Goal: Communication & Community: Ask a question

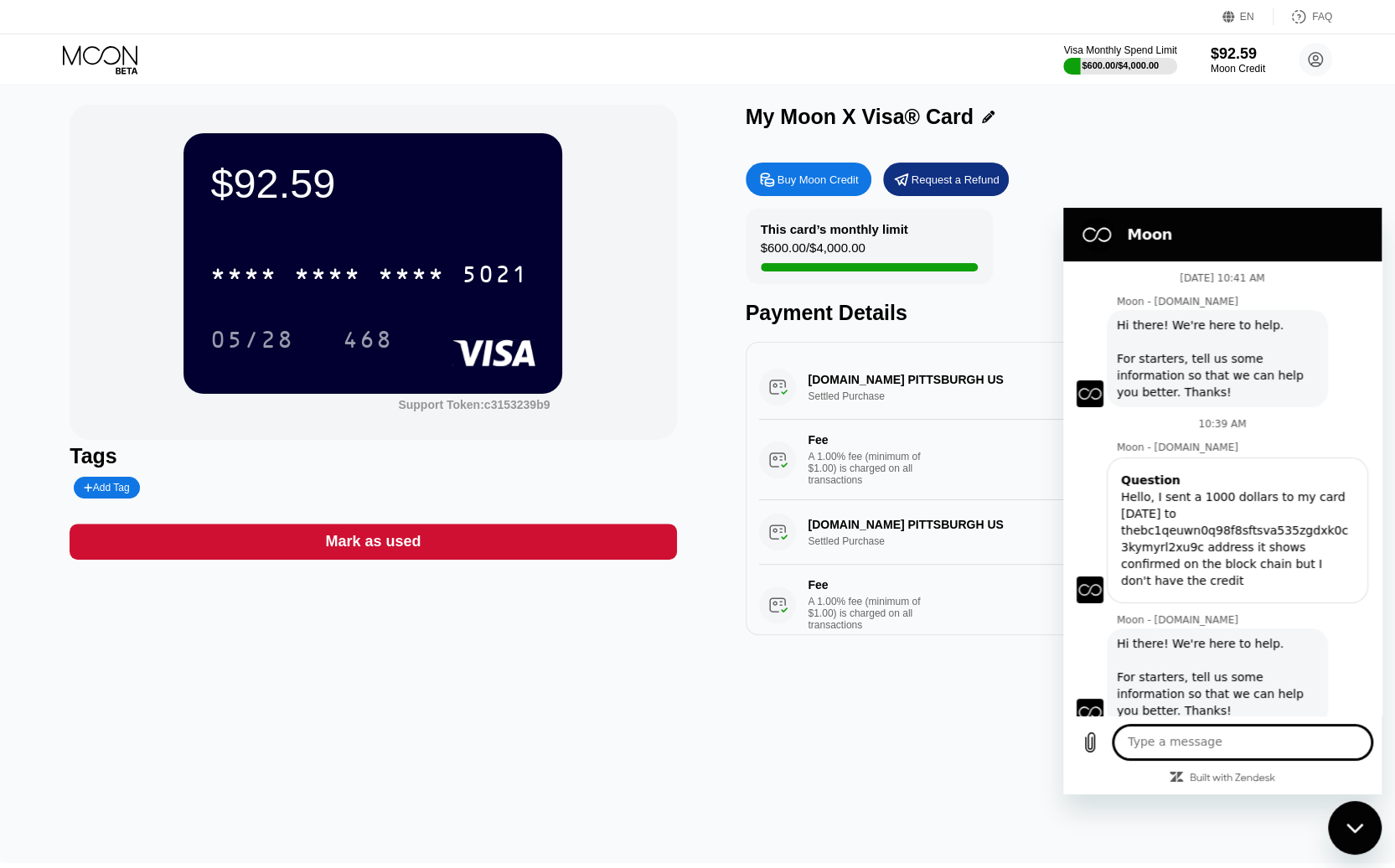
scroll to position [484, 0]
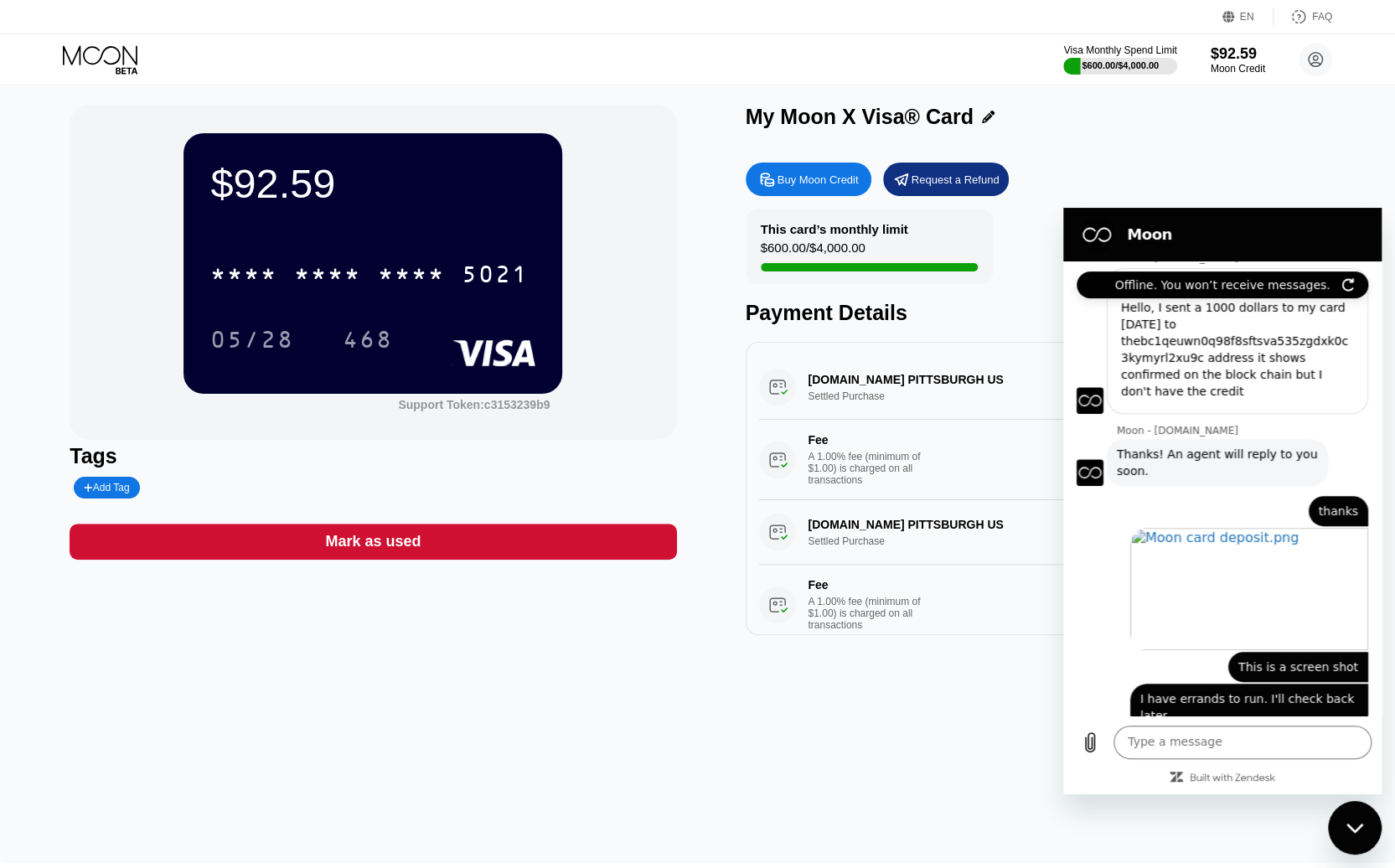
click at [1349, 288] on icon "Refresh connection" at bounding box center [1349, 285] width 14 height 14
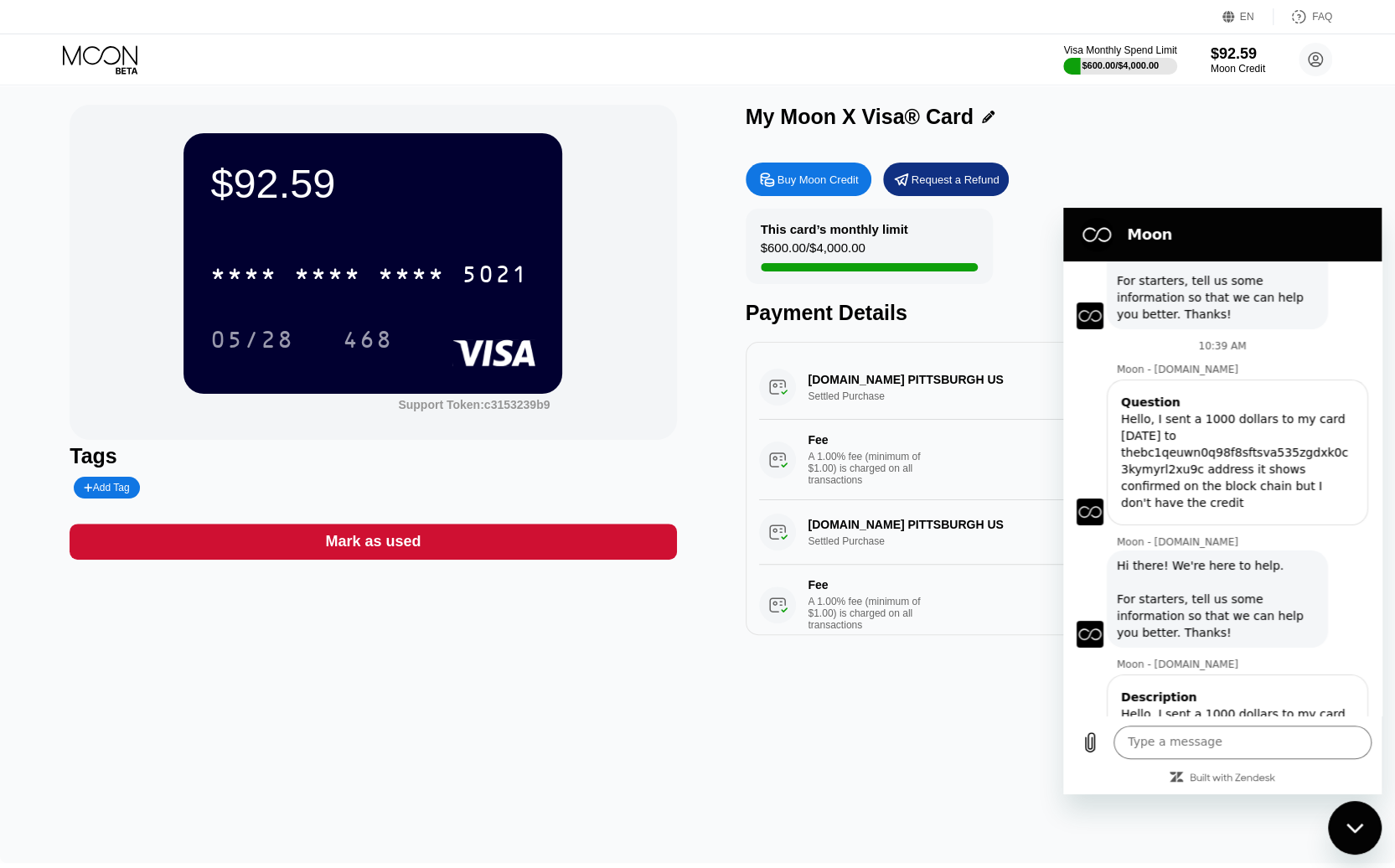
scroll to position [0, 0]
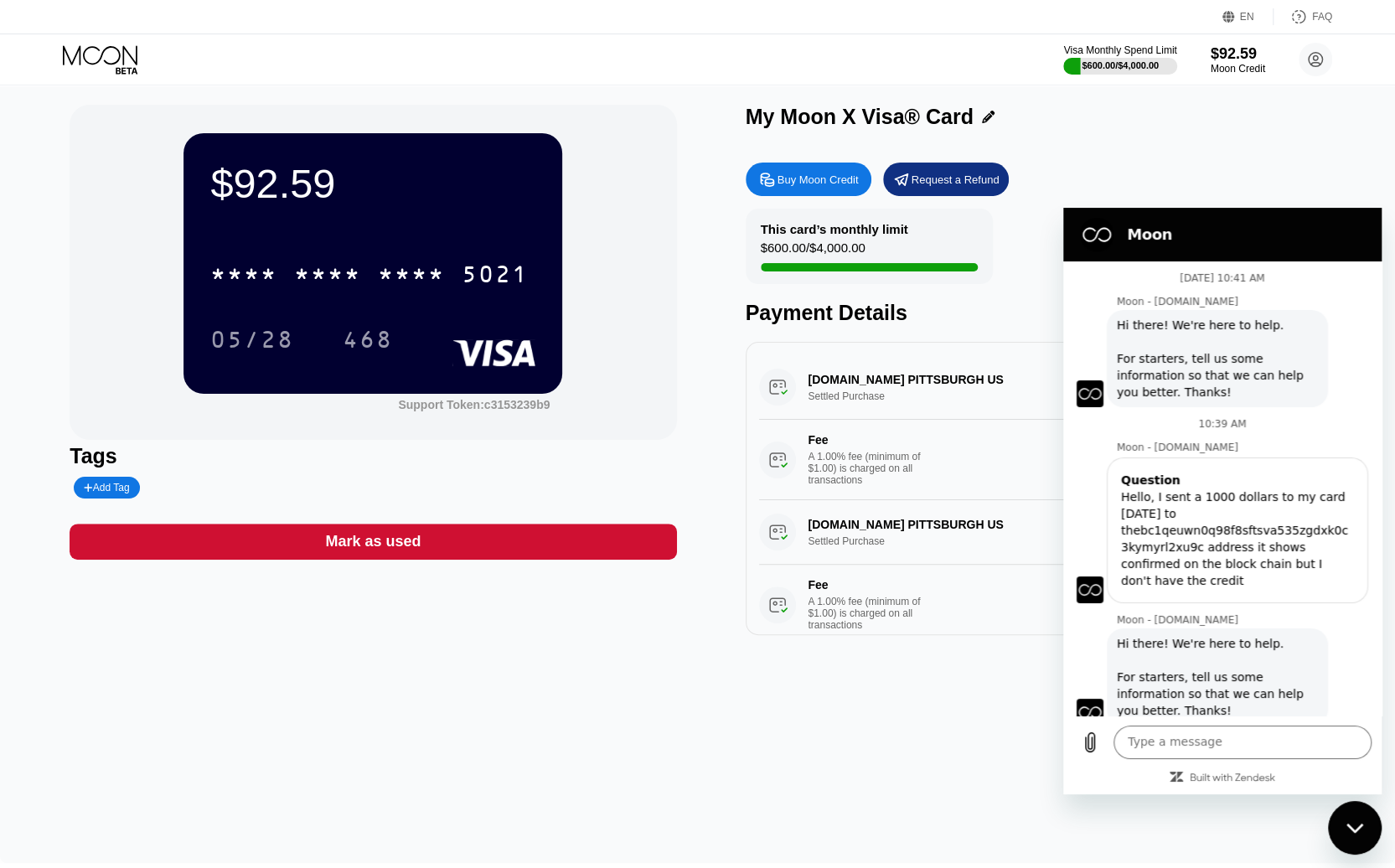
click at [564, 27] on div "EN Language Select an item Save FAQ" at bounding box center [698, 17] width 1395 height 34
drag, startPoint x: 1122, startPoint y: 495, endPoint x: 1337, endPoint y: 561, distance: 224.9
click at [1337, 561] on div "Hello, I sent a 1000 dollars to my card [DATE] to thebc1qeuwn0q98f8sftsva535zgd…" at bounding box center [1237, 538] width 233 height 100
copy div "Hello, I sent a 1000 dollars to my card [DATE] to thebc1qeuwn0q98f8sftsva535zgd…"
paste textarea "Hello, I sent a 1000 dollars to my card [DATE] to thebc1qeuwn0q98f8sftsva535zgd…"
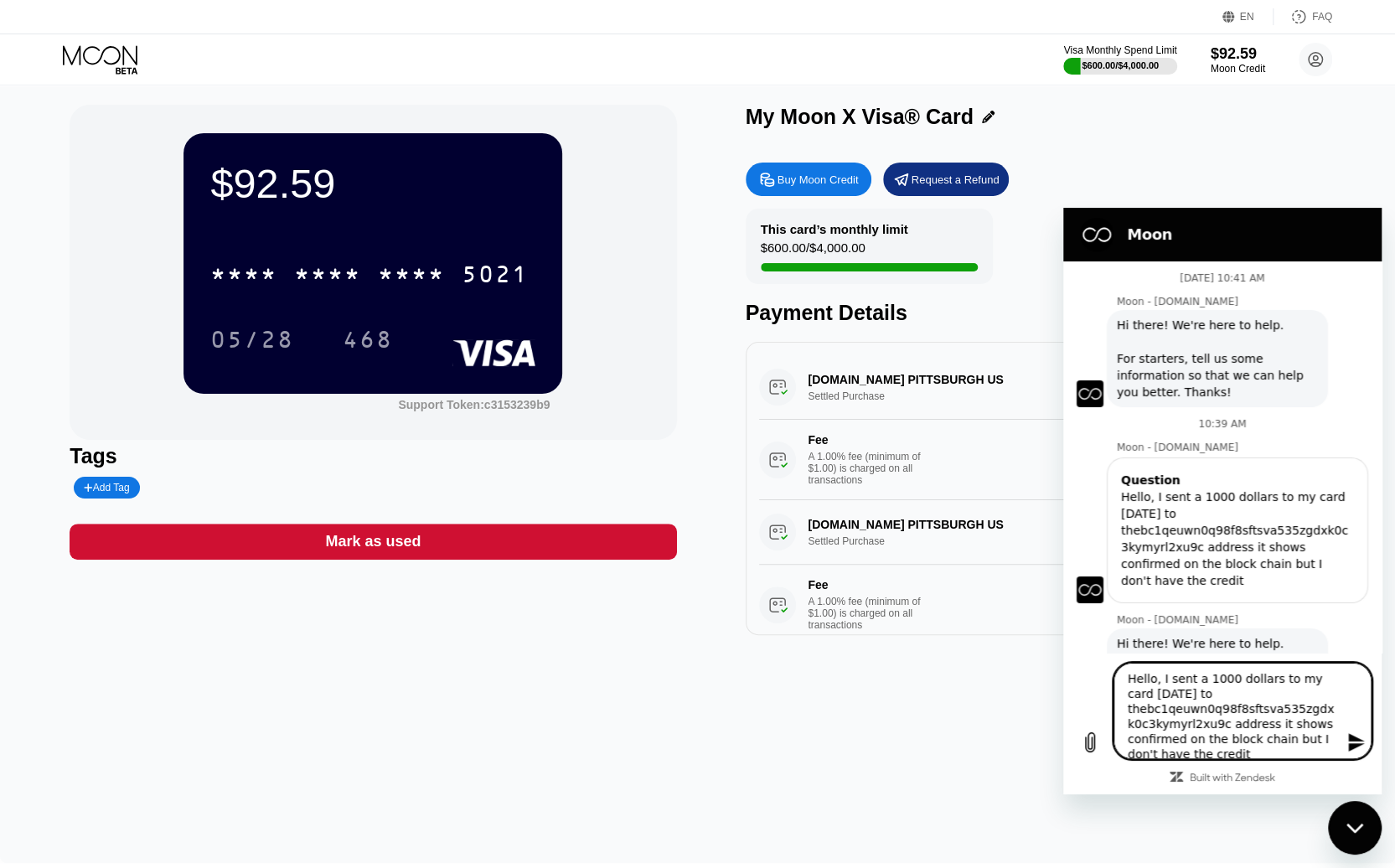
scroll to position [3, 0]
type textarea "Hello, I sent a 1000 dollars to my card [DATE] to thebc1qeuwn0q98f8sftsva535zgd…"
click at [1347, 839] on div "Close messaging window" at bounding box center [1355, 828] width 51 height 51
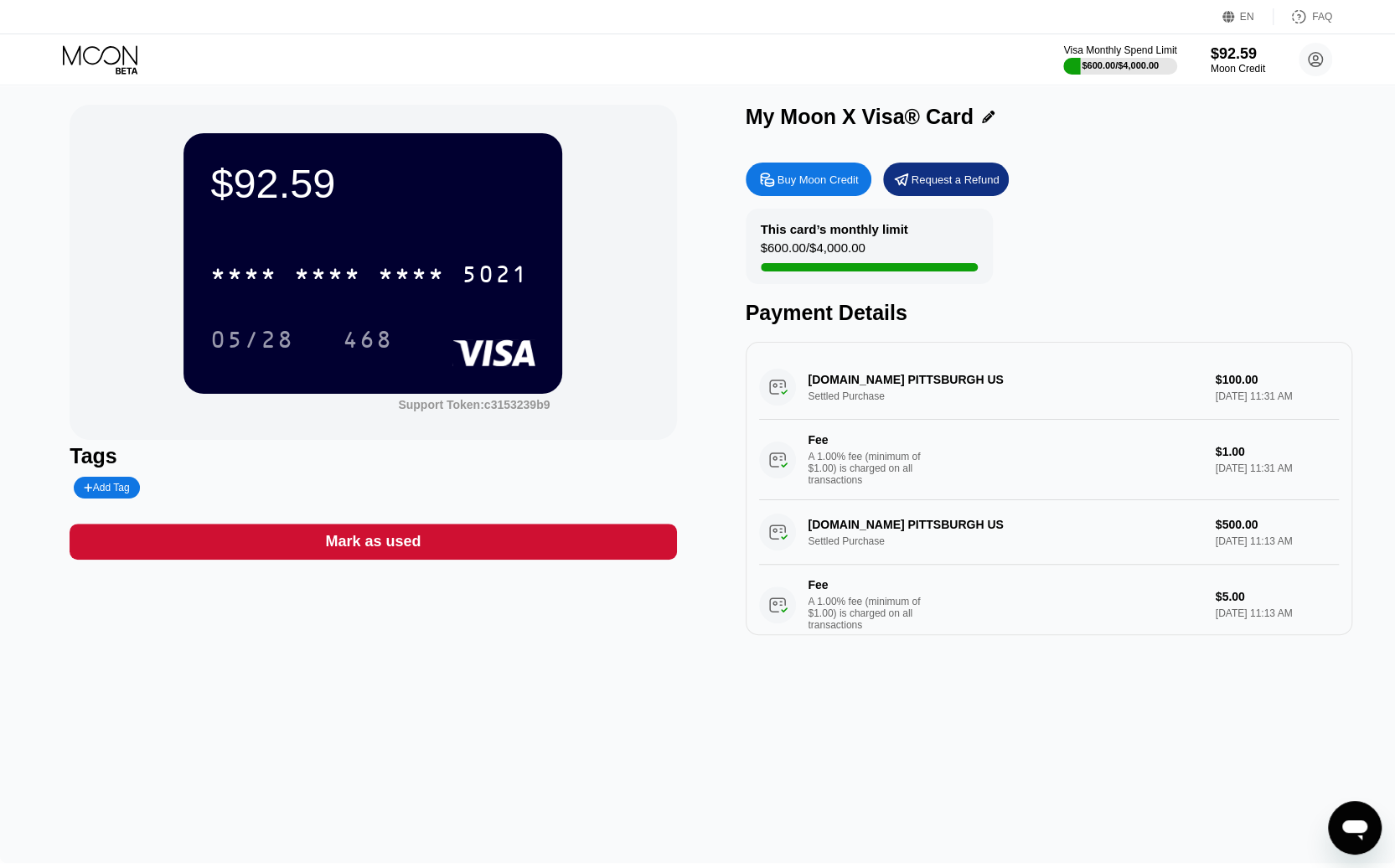
click at [1357, 822] on icon "Open messaging window" at bounding box center [1355, 829] width 25 height 20
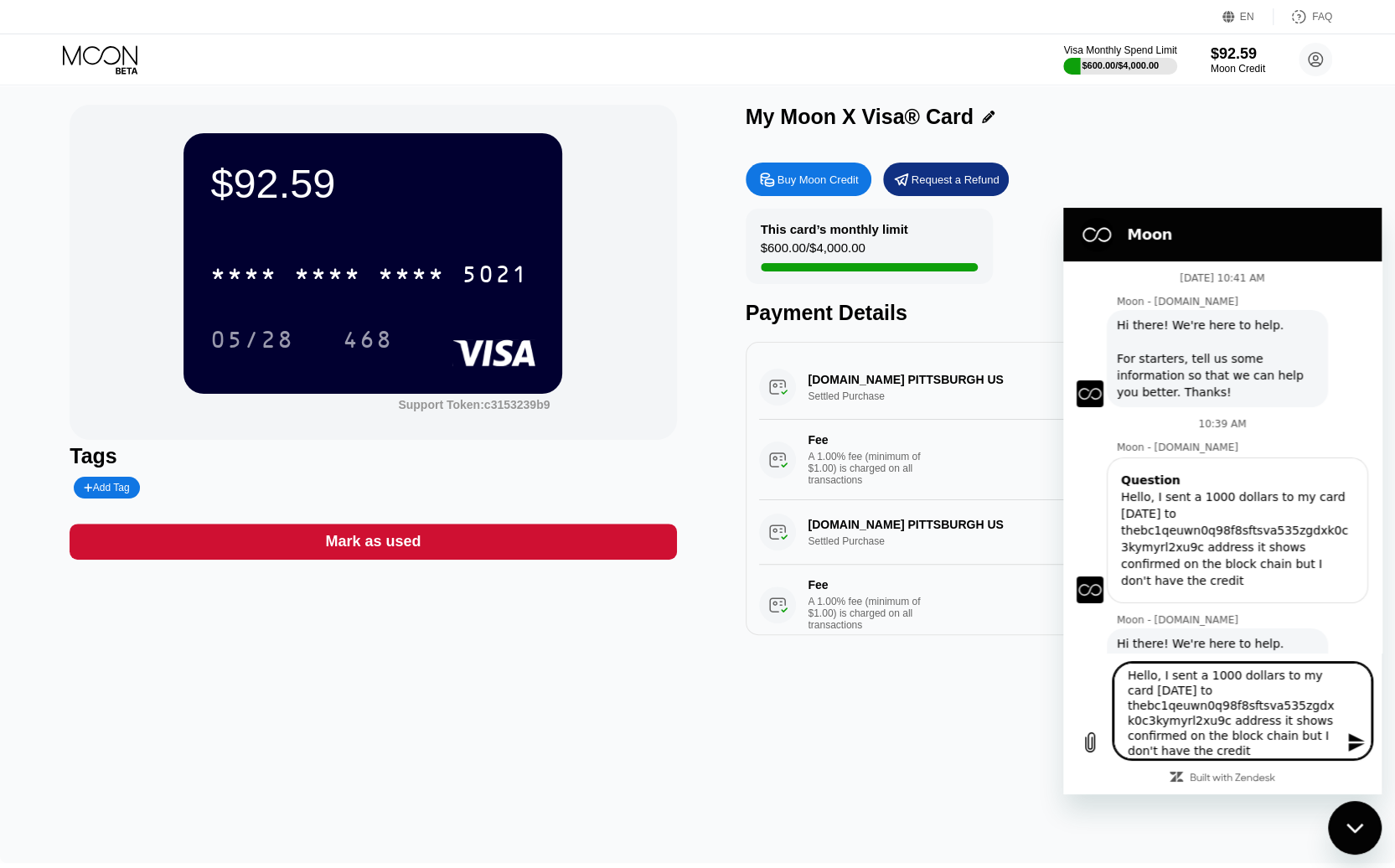
scroll to position [0, 0]
click at [1361, 739] on icon "Send message" at bounding box center [1356, 742] width 16 height 18
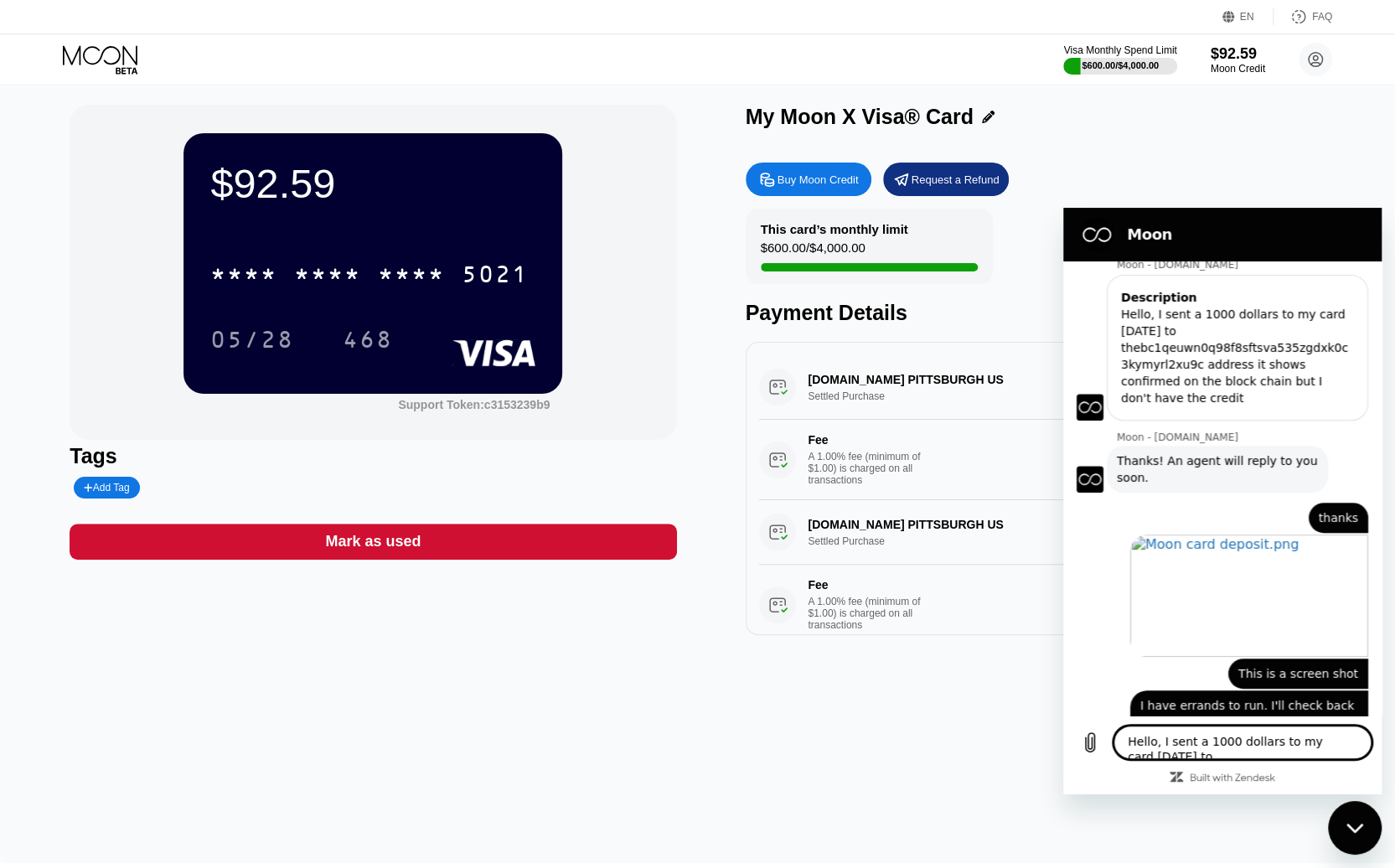
scroll to position [632, 0]
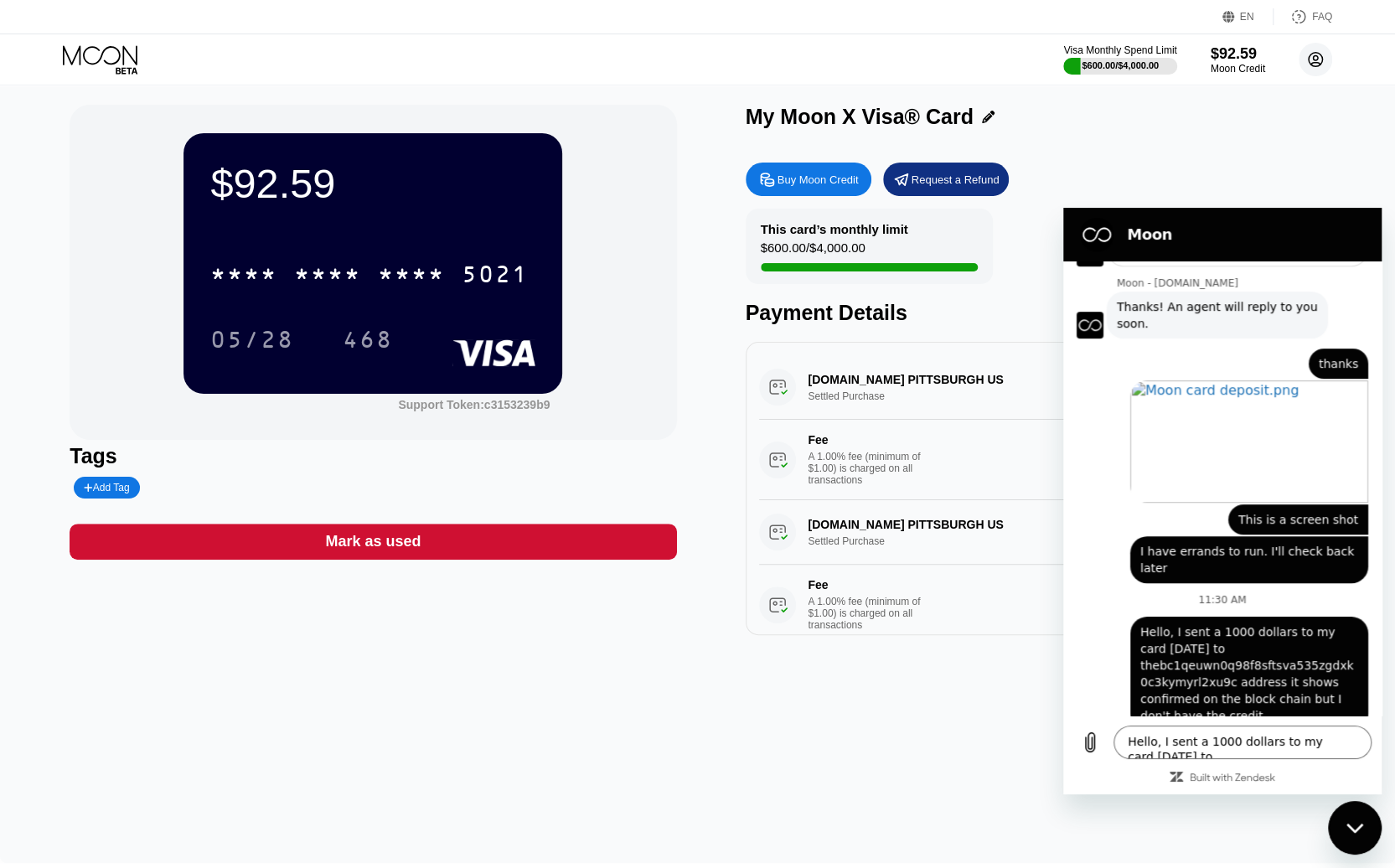
click at [1321, 58] on icon at bounding box center [1316, 59] width 15 height 15
click at [1357, 836] on div "Close messaging window" at bounding box center [1355, 828] width 51 height 51
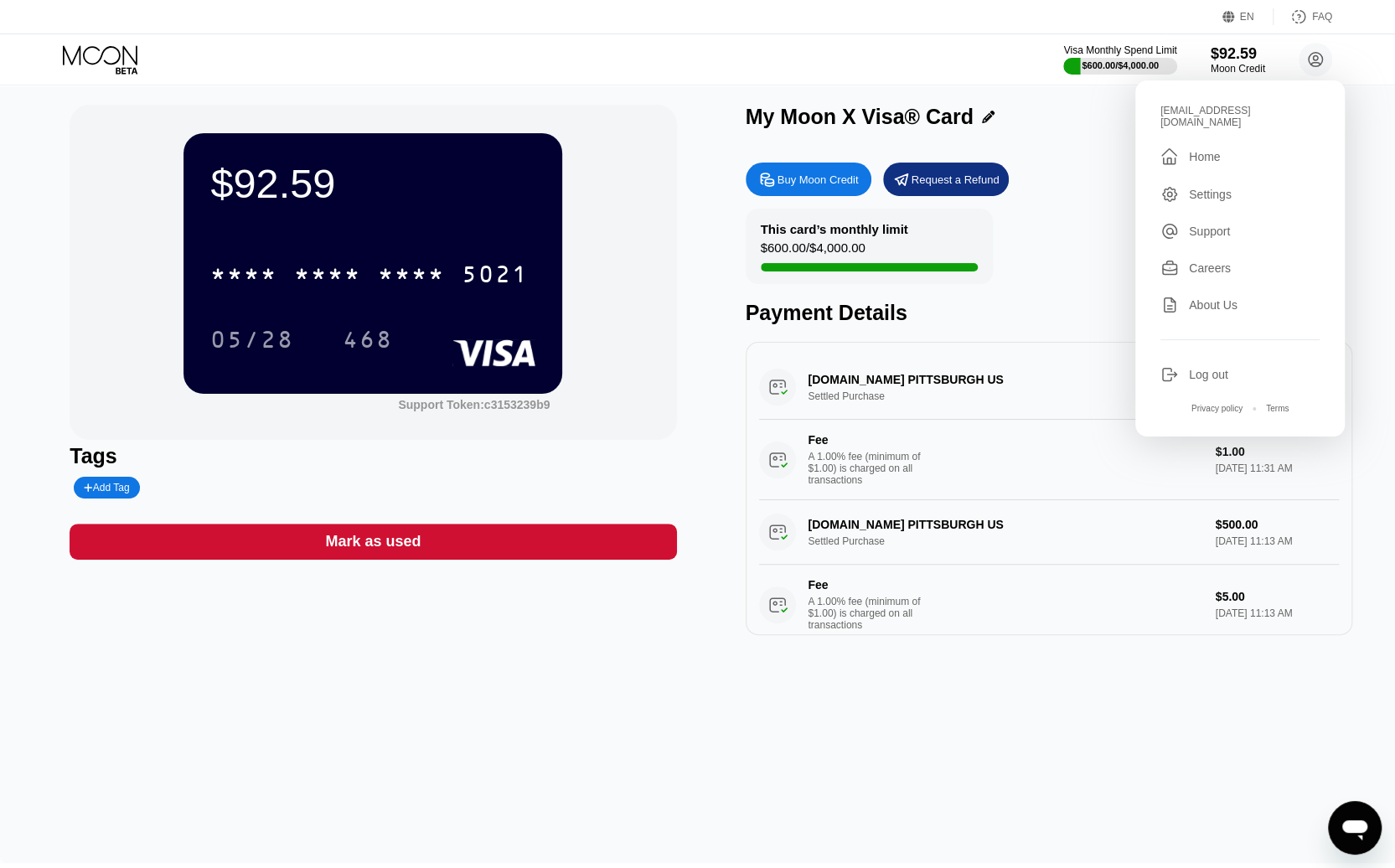
click at [1208, 224] on div "Support" at bounding box center [1209, 231] width 41 height 14
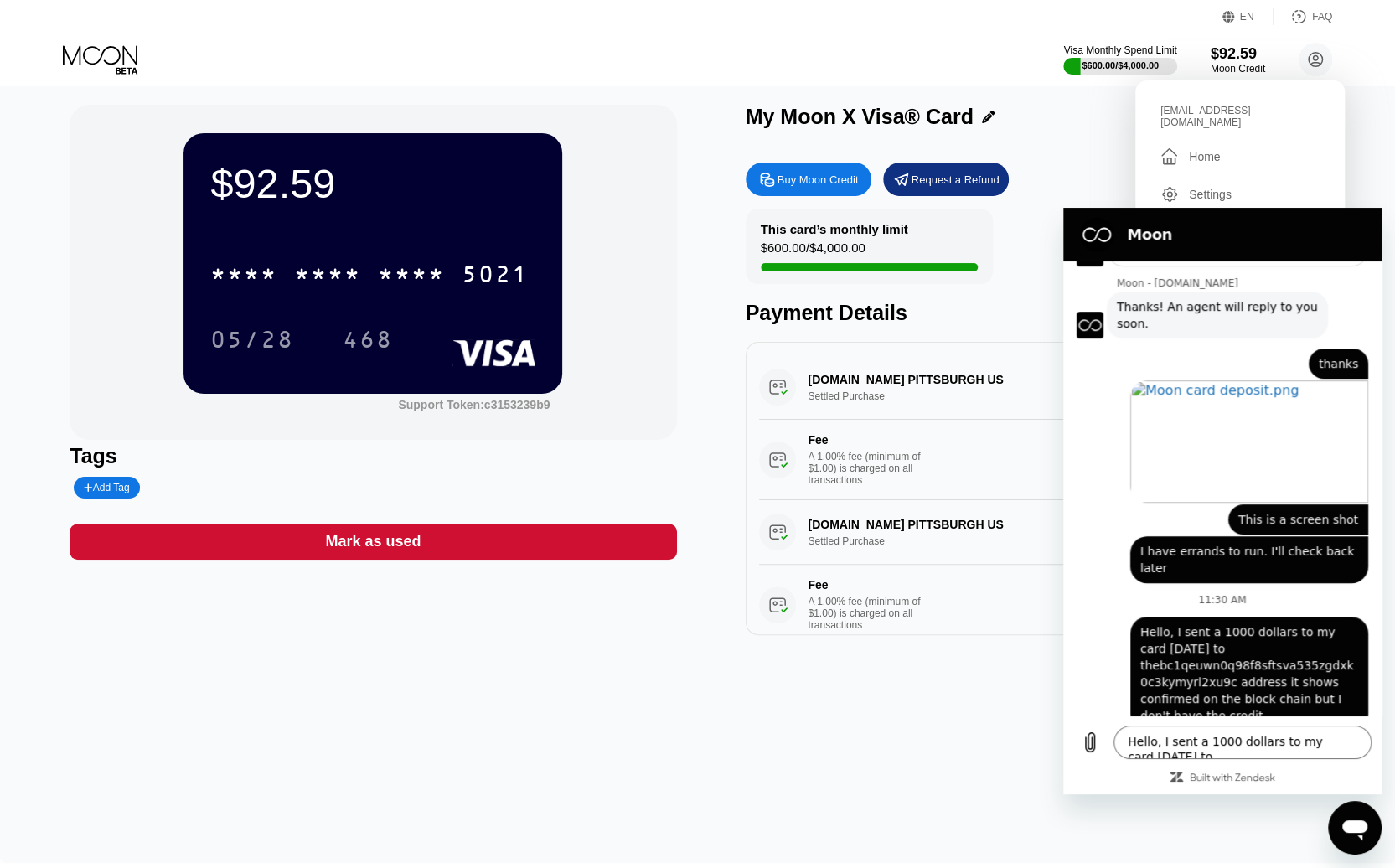
scroll to position [0, 0]
